Goal: Task Accomplishment & Management: Manage account settings

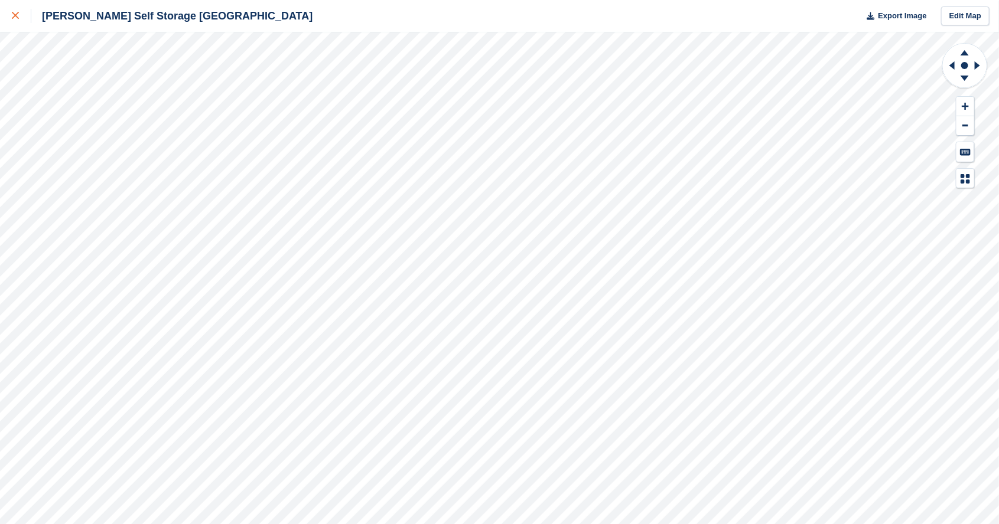
click at [19, 26] on link at bounding box center [15, 16] width 31 height 32
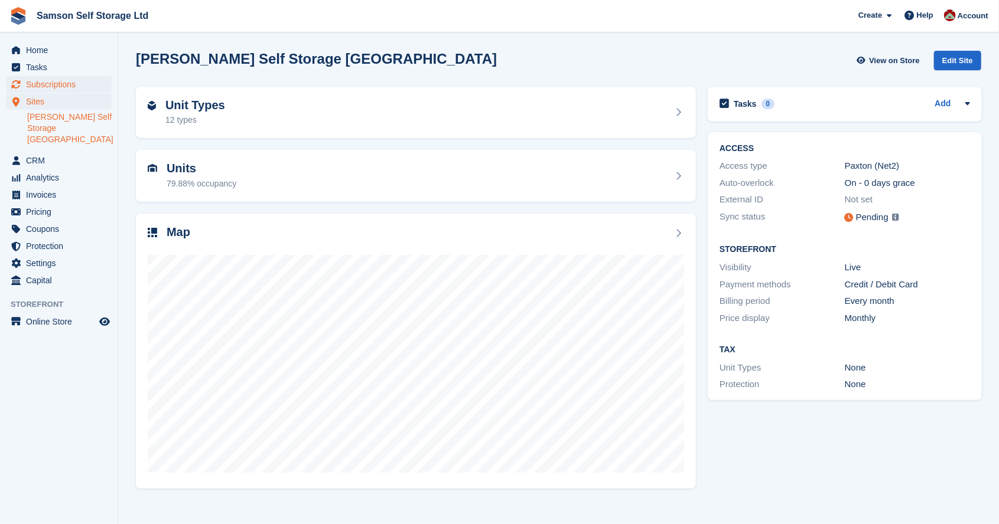
click at [45, 87] on span "Subscriptions" at bounding box center [61, 84] width 71 height 17
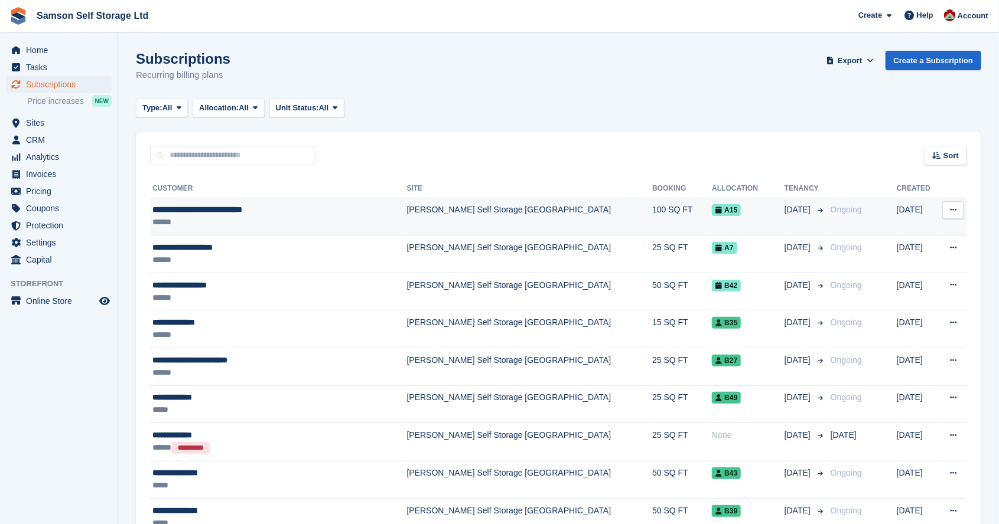
click at [185, 216] on div "******" at bounding box center [257, 222] width 211 height 12
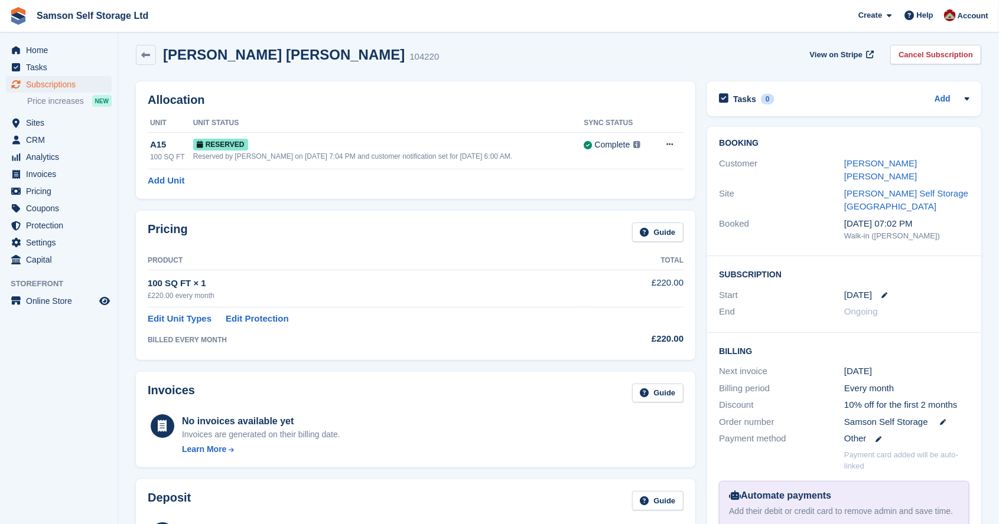
scroll to position [6, 0]
click at [904, 166] on link "Richard Arthur Eden Douglas Taylor" at bounding box center [880, 170] width 73 height 24
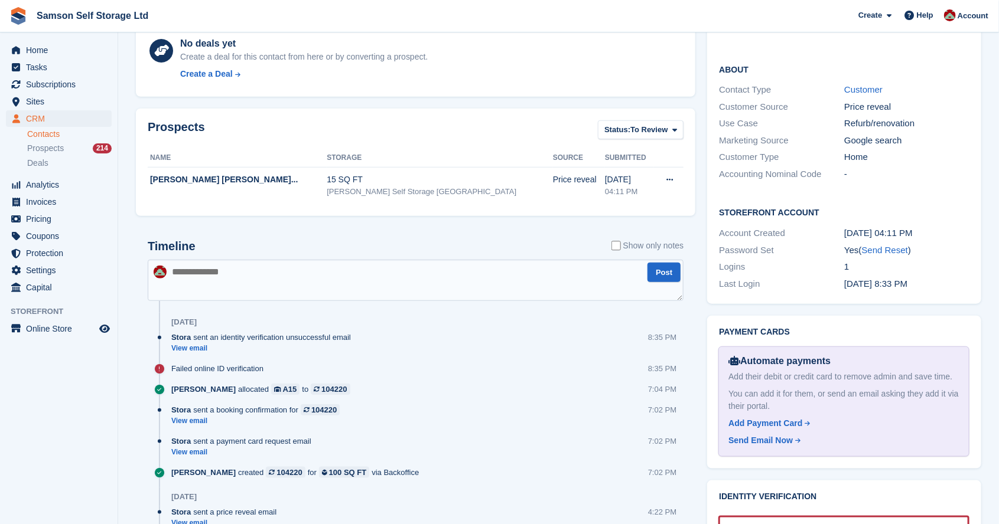
scroll to position [478, 0]
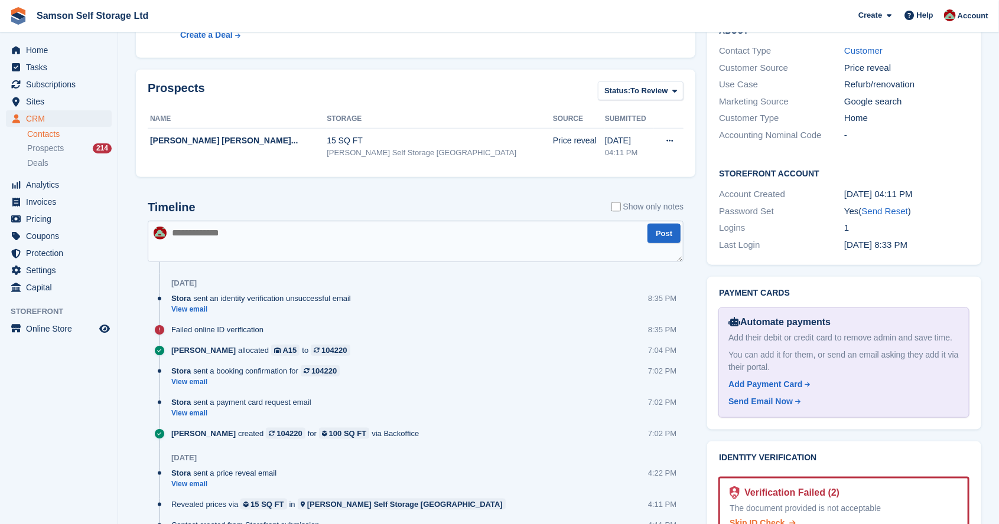
click at [775, 519] on span "Skip ID Check" at bounding box center [756, 523] width 55 height 9
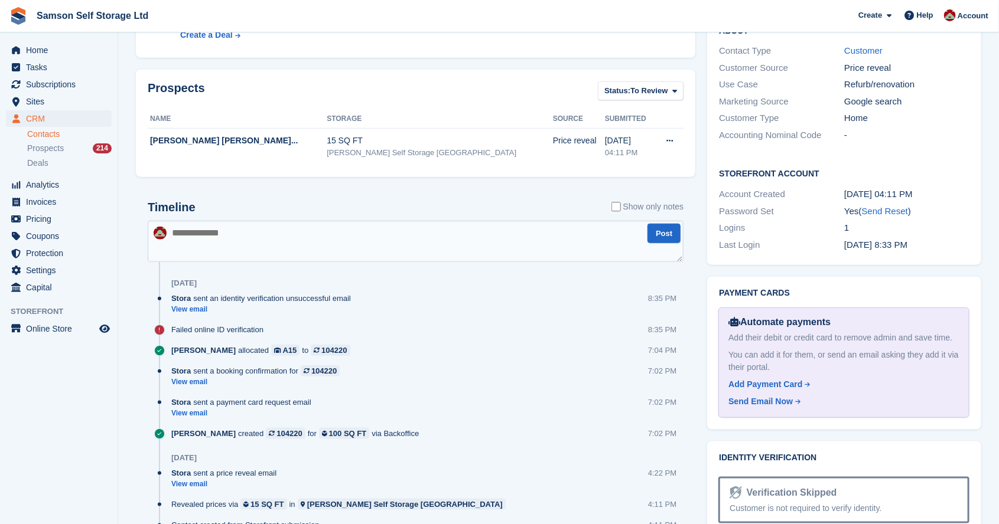
click at [186, 312] on link "View email" at bounding box center [263, 310] width 185 height 10
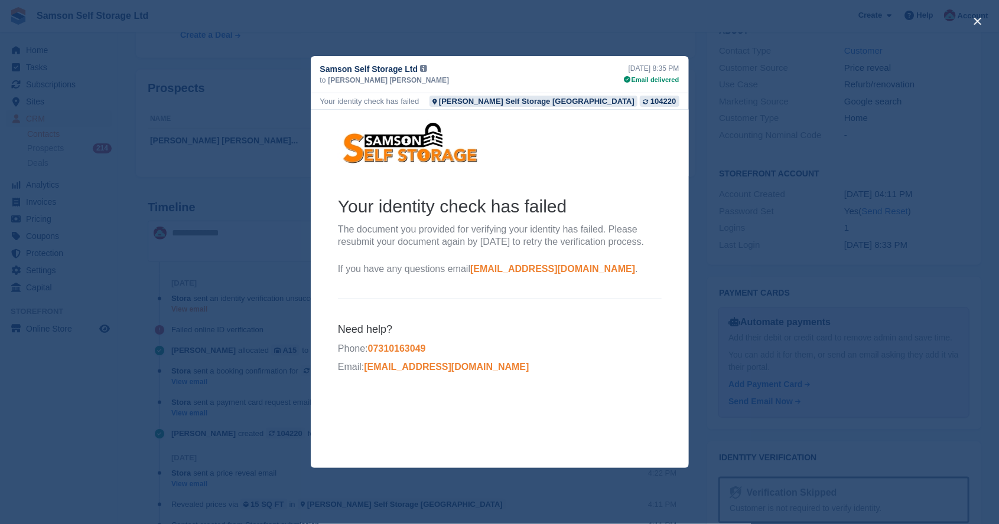
scroll to position [0, 0]
